Goal: Information Seeking & Learning: Learn about a topic

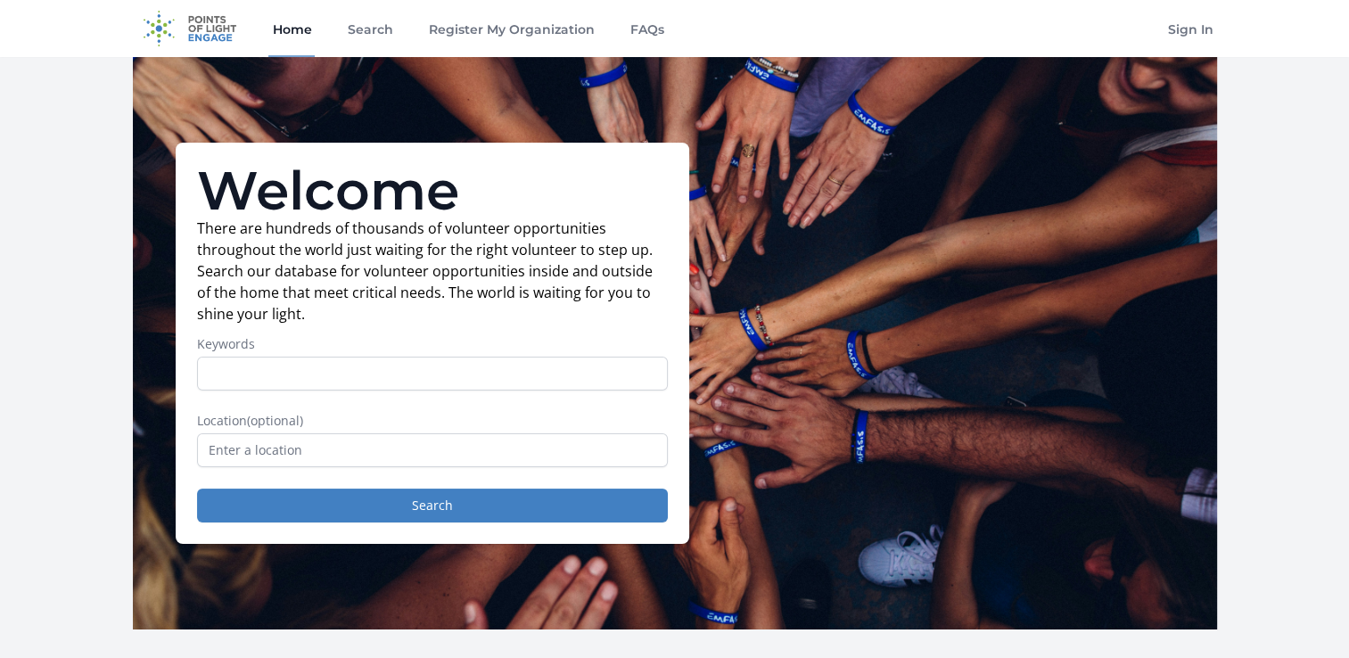
click at [296, 379] on input "Keywords" at bounding box center [432, 374] width 471 height 34
type input "writing assistance"
click at [335, 451] on input "text" at bounding box center [432, 450] width 471 height 34
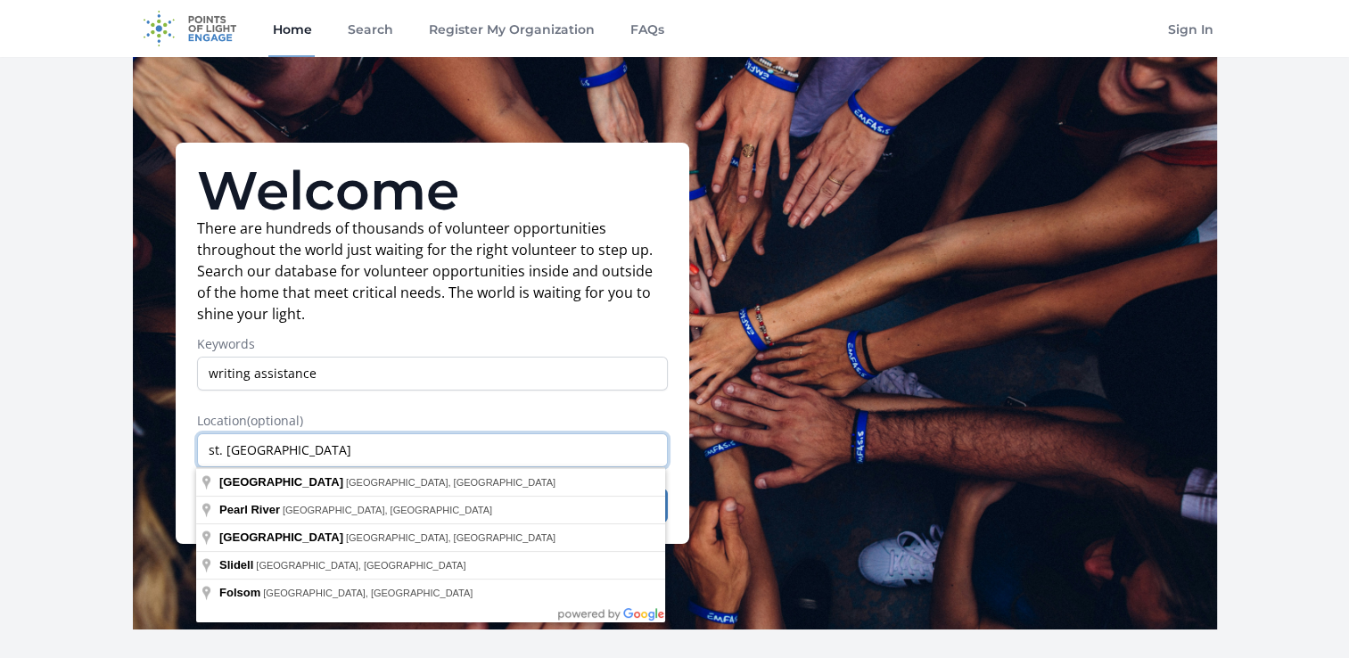
click at [355, 448] on input "st. tammamy parish" at bounding box center [432, 450] width 471 height 34
type input "[GEOGRAPHIC_DATA], [GEOGRAPHIC_DATA], [GEOGRAPHIC_DATA]"
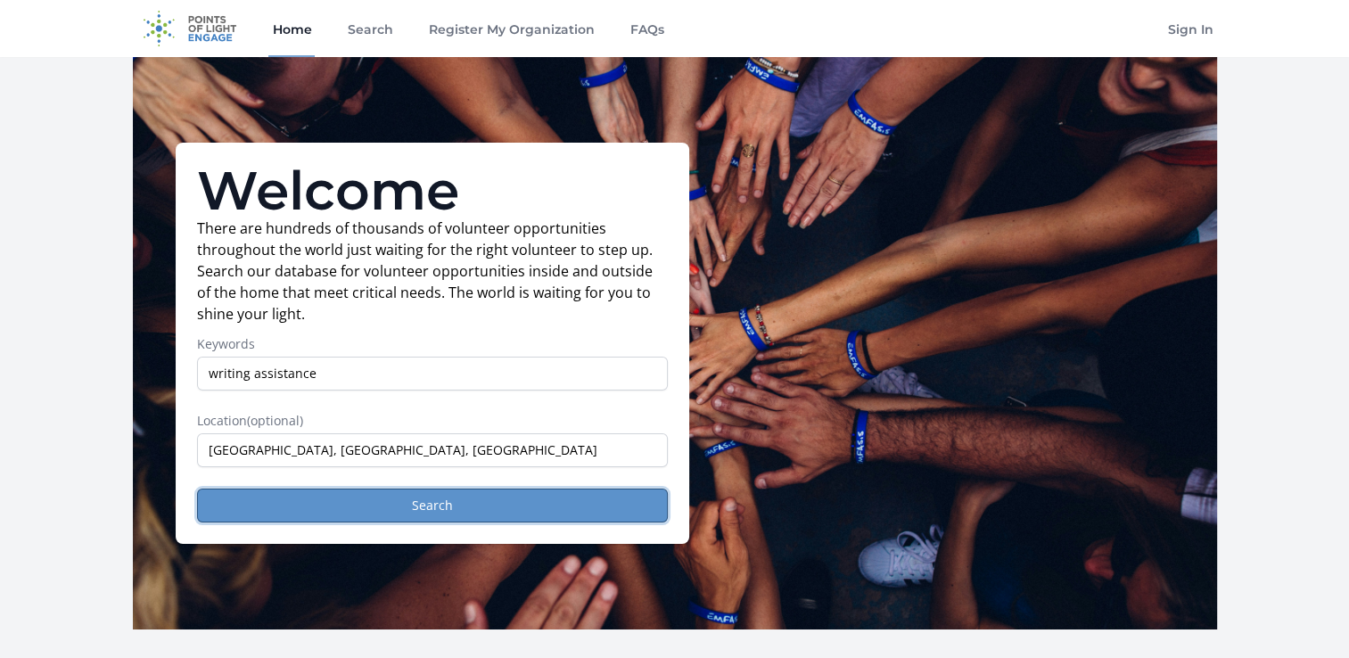
click at [382, 506] on button "Search" at bounding box center [432, 506] width 471 height 34
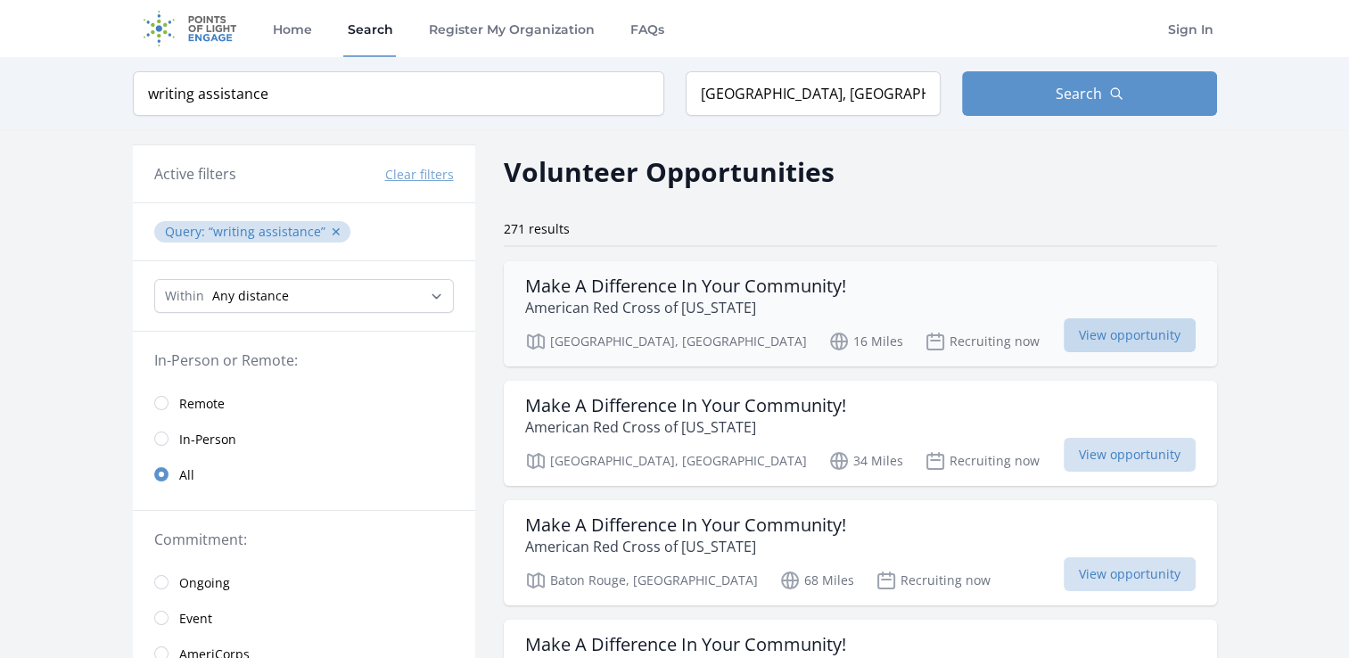
click at [1085, 330] on span "View opportunity" at bounding box center [1130, 335] width 132 height 34
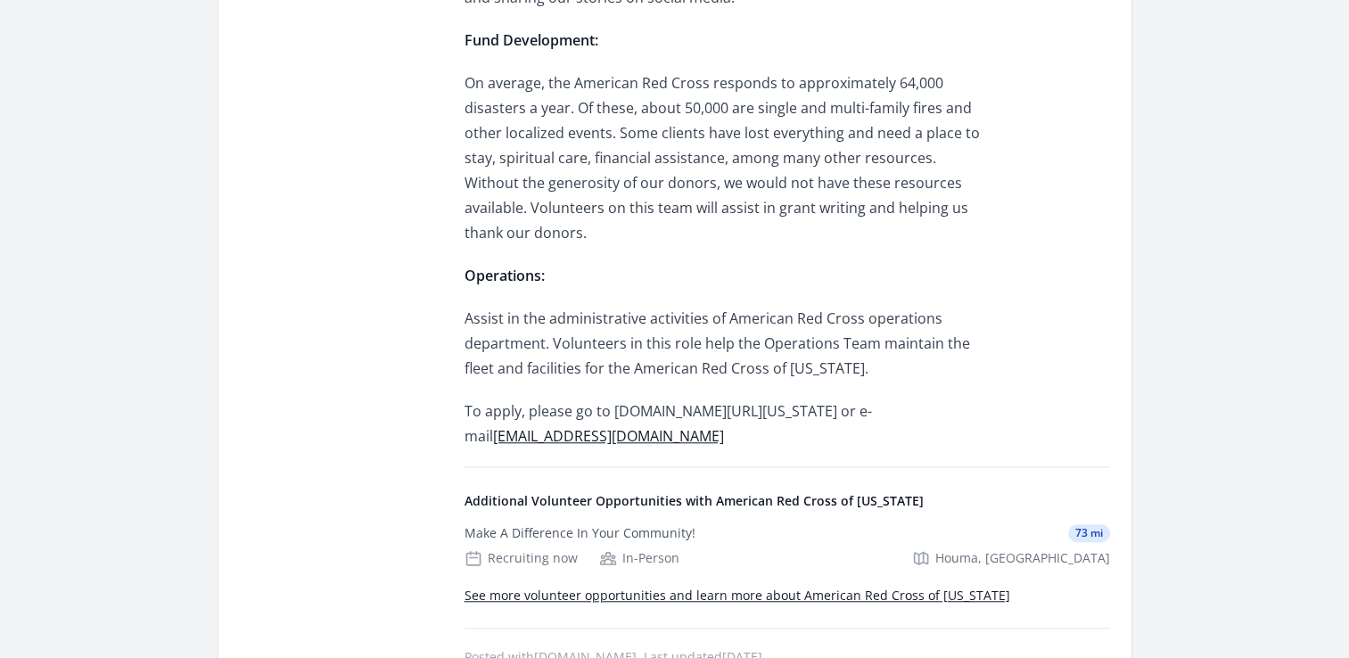
scroll to position [1516, 0]
